Goal: Task Accomplishment & Management: Manage account settings

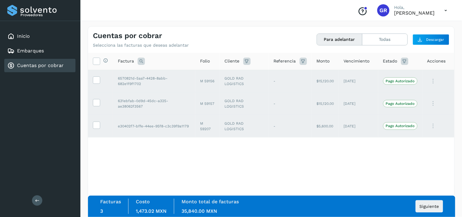
click at [362, 154] on div "Selecciona todas las facturas disponibles para adelanto Factura Folio Cliente R…" at bounding box center [271, 119] width 367 height 132
click at [385, 39] on button "Todas" at bounding box center [385, 39] width 45 height 11
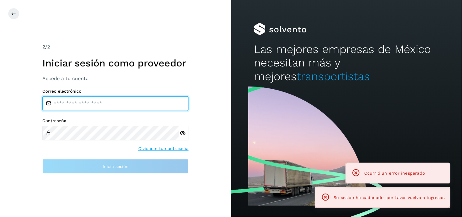
click at [87, 97] on input "email" at bounding box center [115, 103] width 146 height 15
type input "**********"
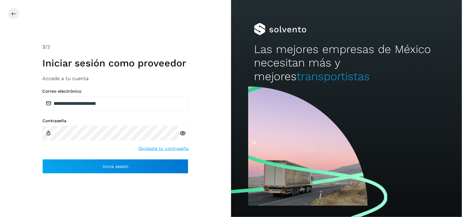
click at [180, 132] on icon at bounding box center [183, 133] width 6 height 6
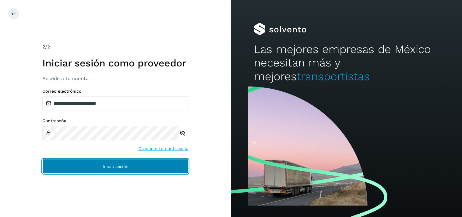
click at [148, 166] on button "Inicia sesión" at bounding box center [115, 166] width 146 height 15
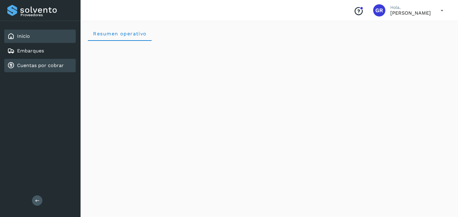
click at [57, 63] on link "Cuentas por cobrar" at bounding box center [40, 65] width 47 height 6
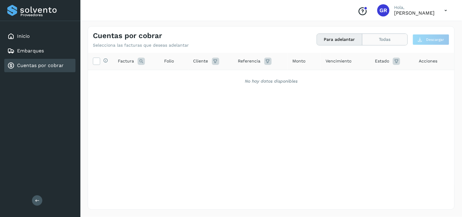
click at [395, 42] on button "Todas" at bounding box center [385, 39] width 45 height 11
